Goal: Information Seeking & Learning: Learn about a topic

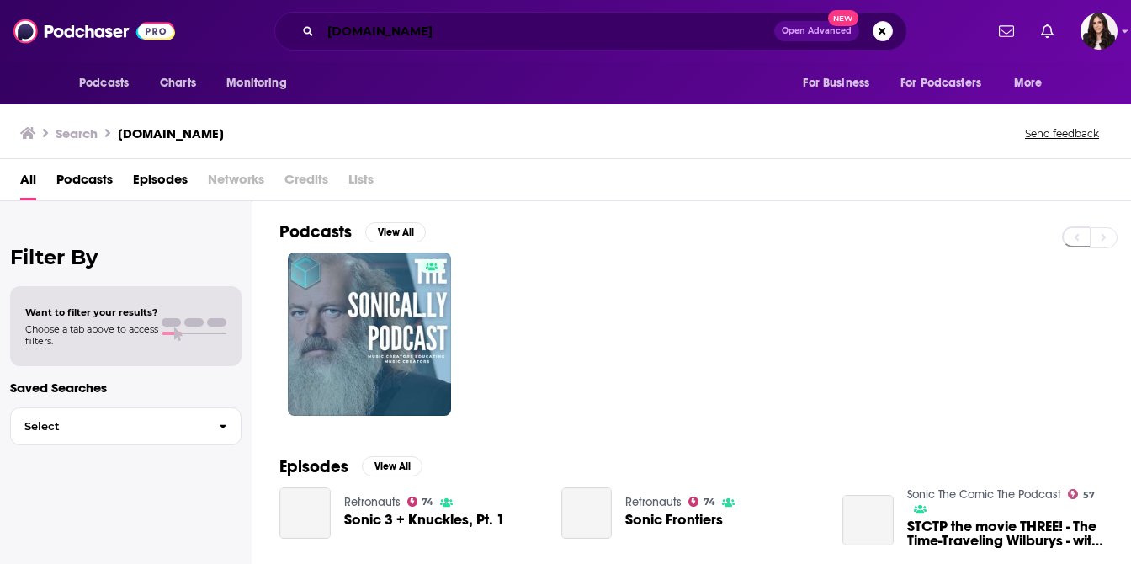
drag, startPoint x: 426, startPoint y: 33, endPoint x: 295, endPoint y: 28, distance: 131.4
click at [295, 28] on div "[DOMAIN_NAME] Open Advanced New" at bounding box center [590, 31] width 633 height 39
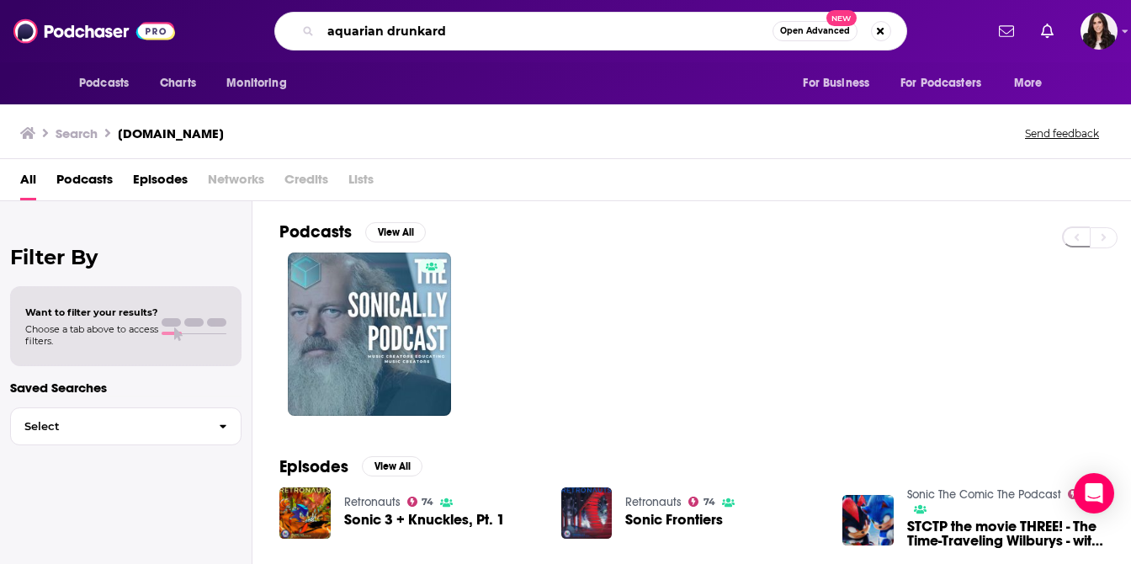
type input "aquarian drunkard"
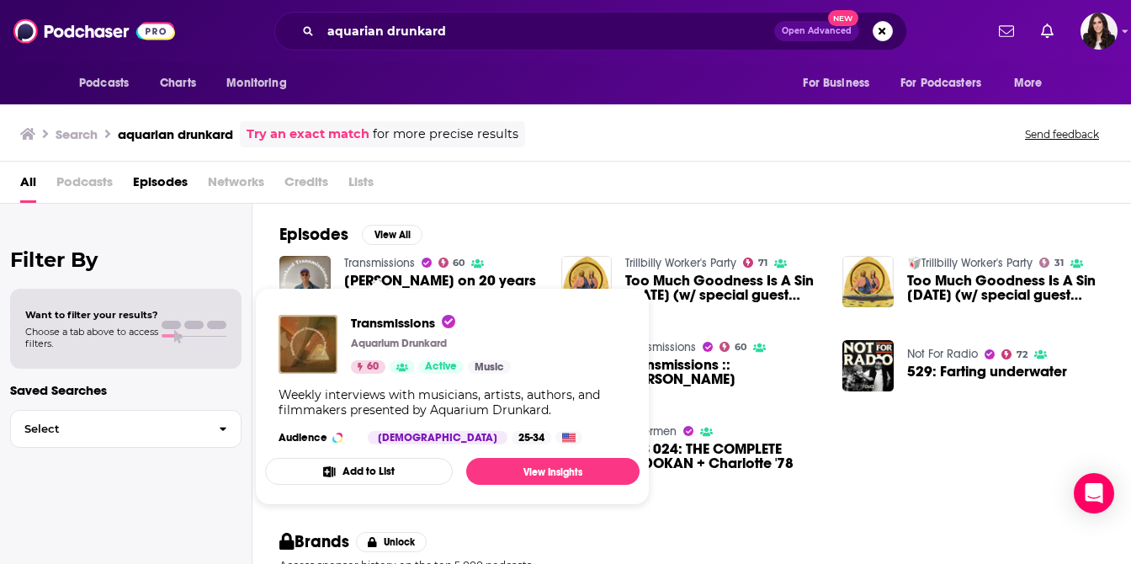
click at [384, 259] on link "Transmissions" at bounding box center [379, 263] width 71 height 14
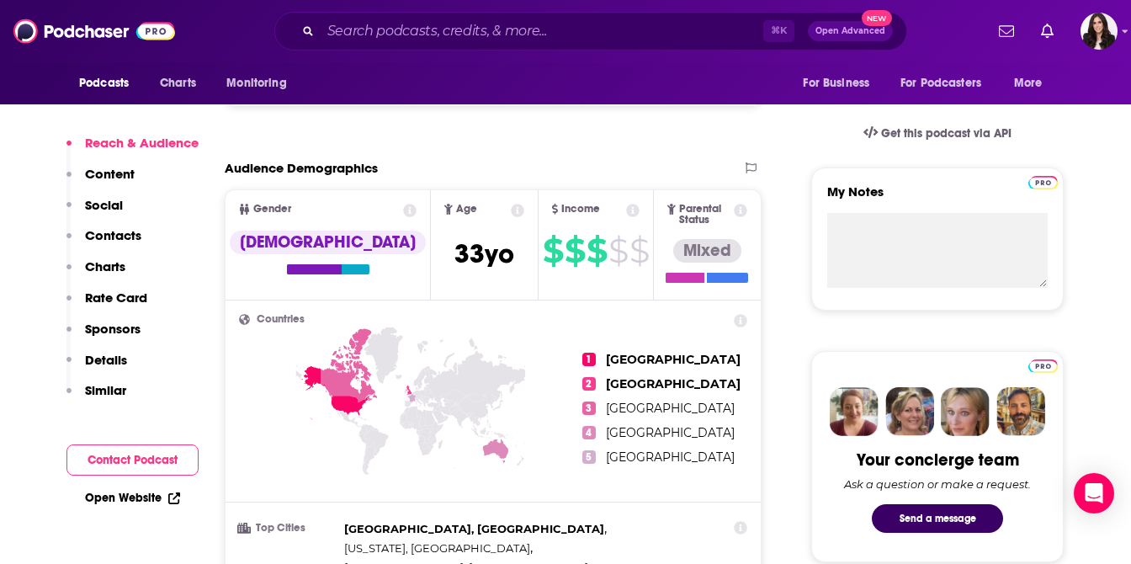
scroll to position [710, 0]
